Goal: Information Seeking & Learning: Learn about a topic

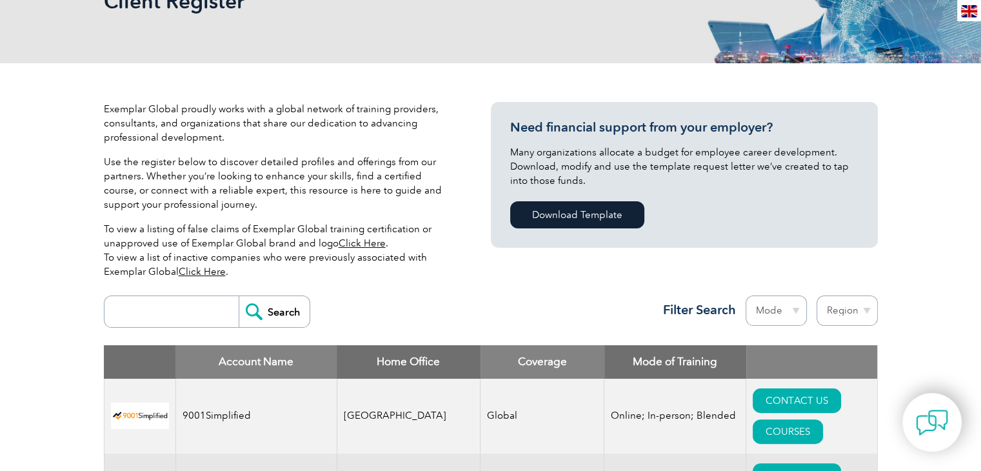
scroll to position [387, 0]
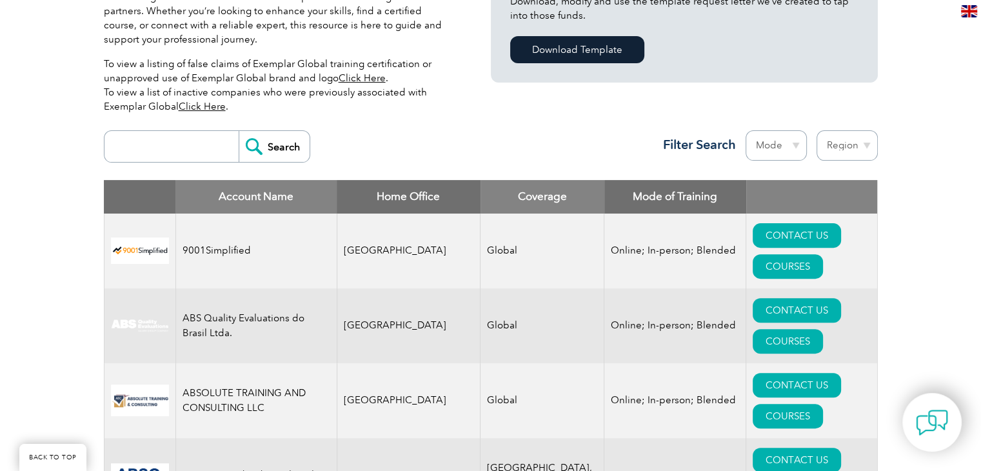
drag, startPoint x: 198, startPoint y: 151, endPoint x: 191, endPoint y: 159, distance: 10.5
click at [198, 151] on input "search" at bounding box center [175, 146] width 128 height 31
type input "bluestar"
click at [265, 145] on input "Search" at bounding box center [274, 146] width 71 height 31
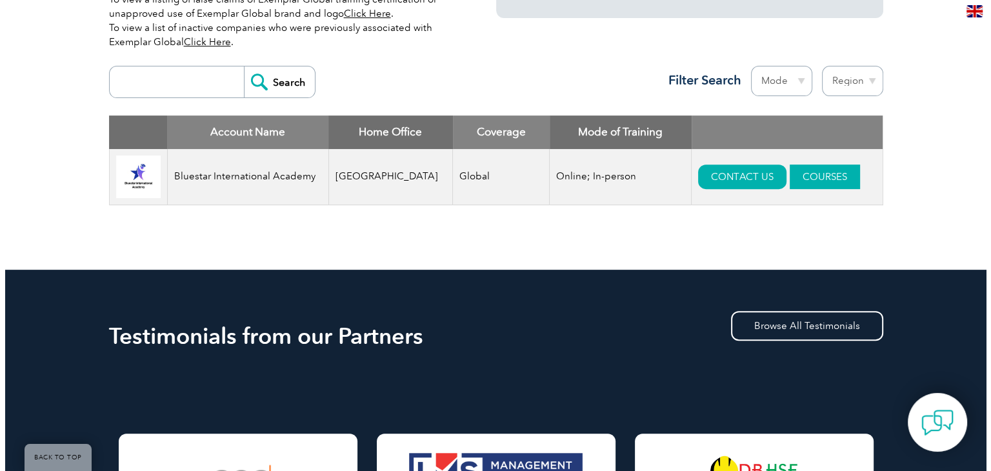
scroll to position [451, 0]
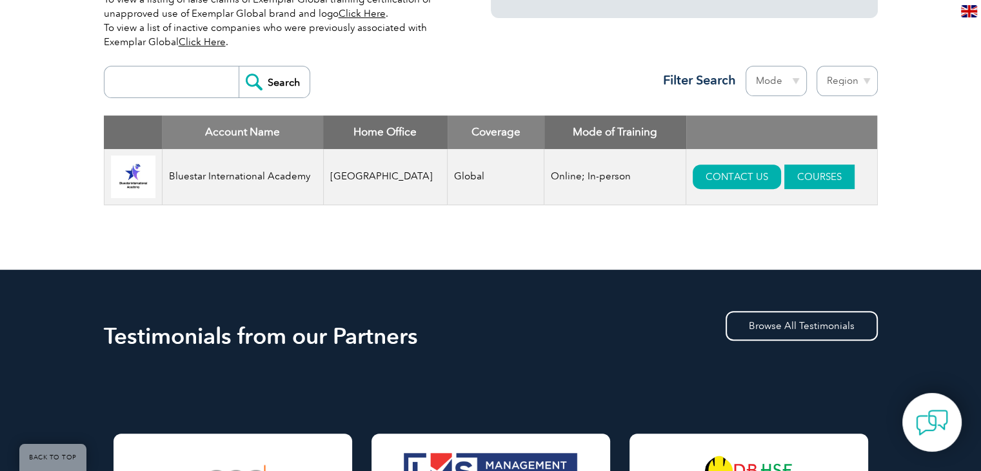
click at [784, 172] on link "COURSES" at bounding box center [819, 176] width 70 height 25
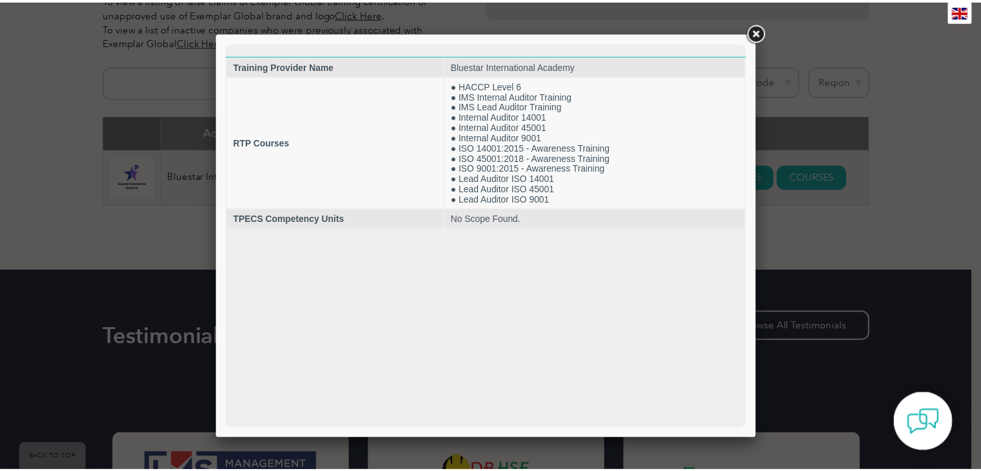
scroll to position [0, 0]
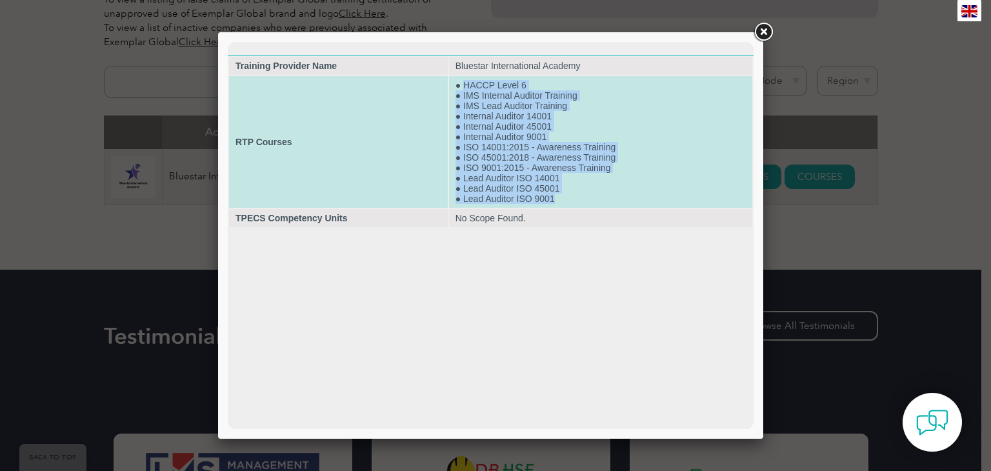
drag, startPoint x: 465, startPoint y: 79, endPoint x: 582, endPoint y: 212, distance: 177.3
click at [582, 208] on td "● HACCP Level 6 ● IMS Internal Auditor Training ● IMS Lead Auditor Training ● I…" at bounding box center [600, 142] width 303 height 132
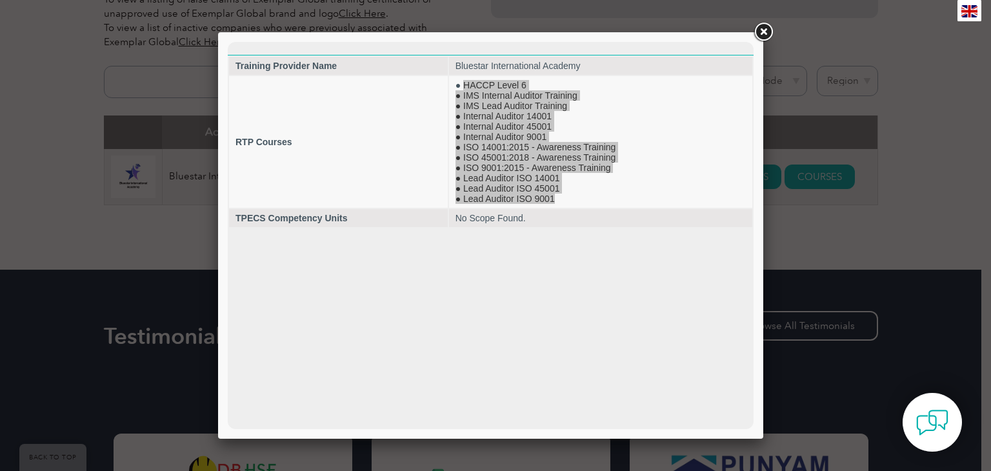
click at [769, 31] on link at bounding box center [762, 32] width 23 height 23
